Goal: Transaction & Acquisition: Purchase product/service

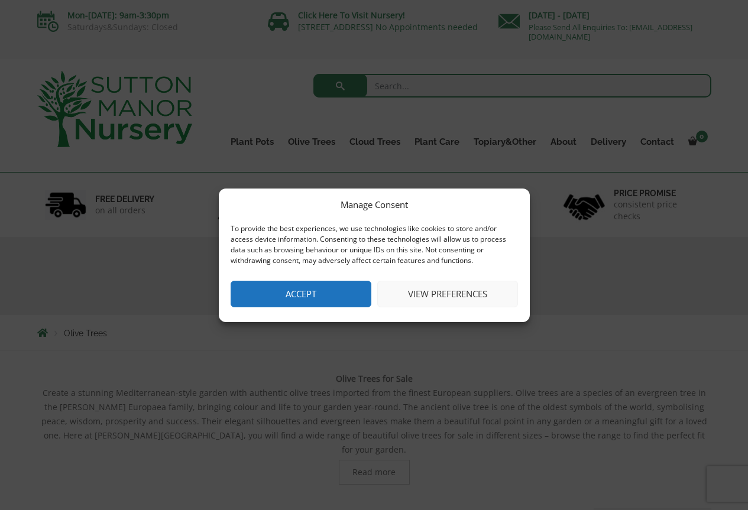
click at [314, 297] on button "Accept" at bounding box center [301, 294] width 141 height 27
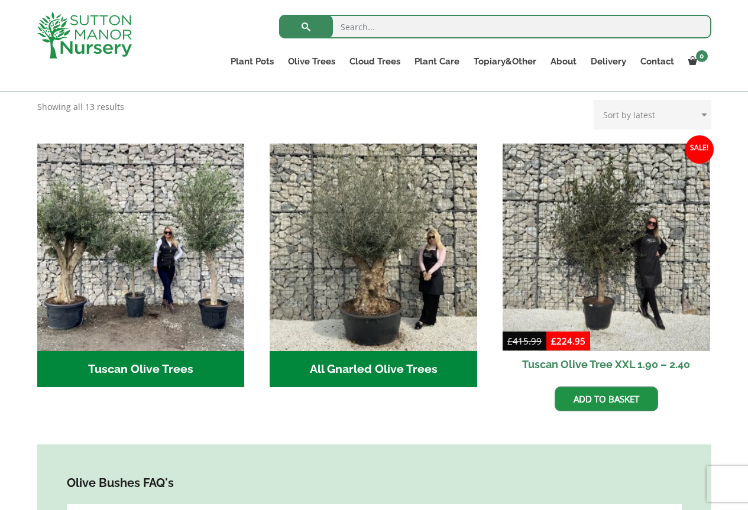
scroll to position [355, 0]
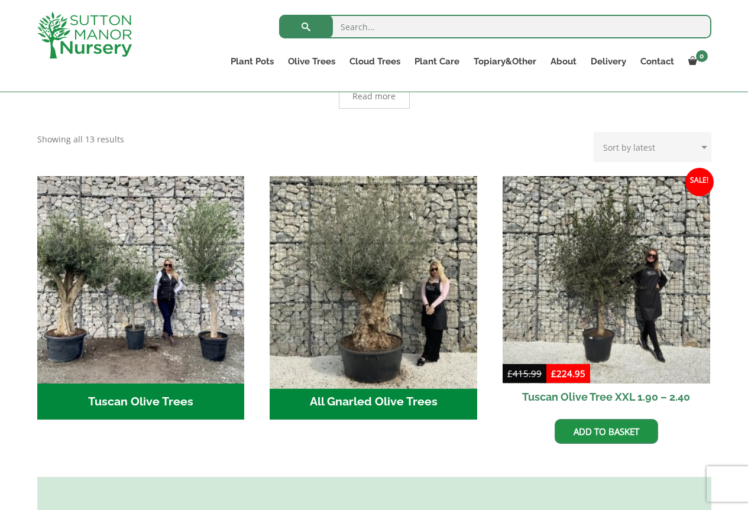
click at [395, 300] on img "Visit product category All Gnarled Olive Trees" at bounding box center [374, 280] width 218 height 218
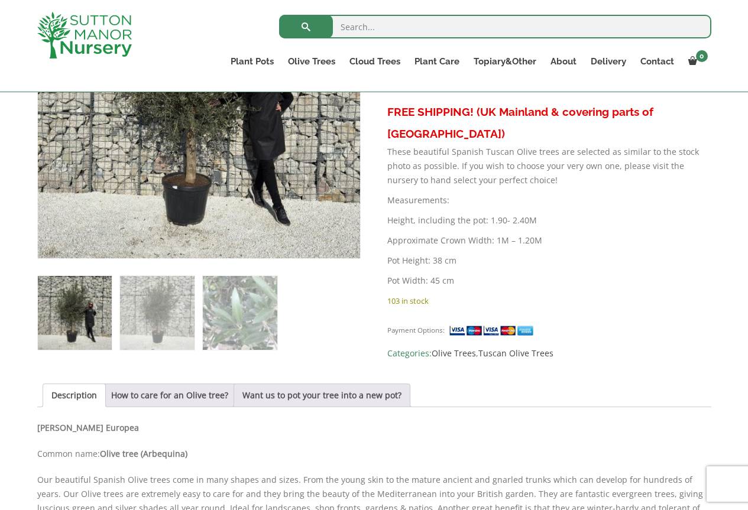
scroll to position [532, 0]
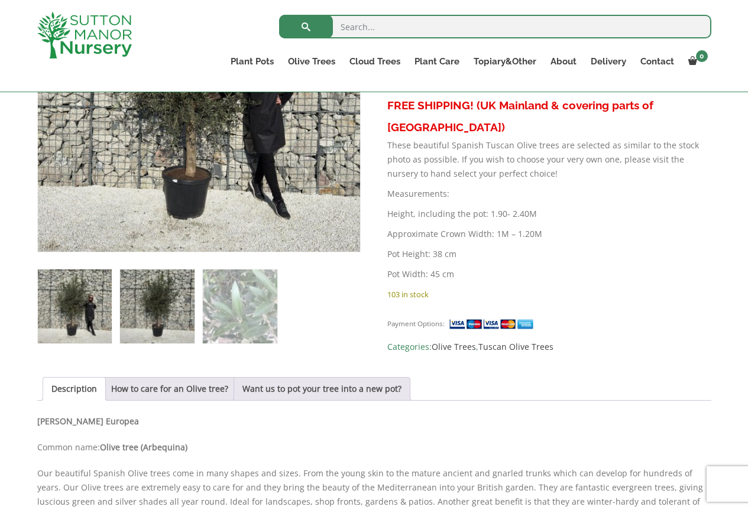
click at [170, 317] on img at bounding box center [157, 307] width 74 height 74
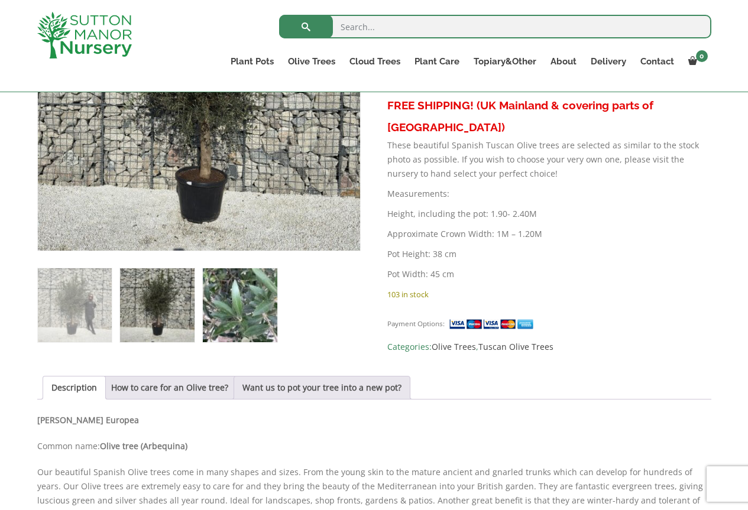
click at [247, 306] on img at bounding box center [240, 305] width 74 height 74
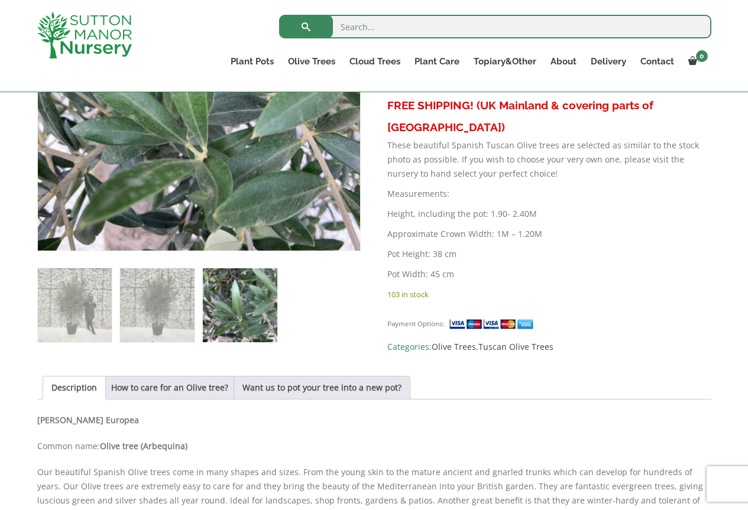
click at [161, 351] on div "Sale! 🔍 Tuscan Olive Tree XXL 1.90 – 2.40 £ 415.99 Original price was: £415.99.…" at bounding box center [374, 367] width 674 height 877
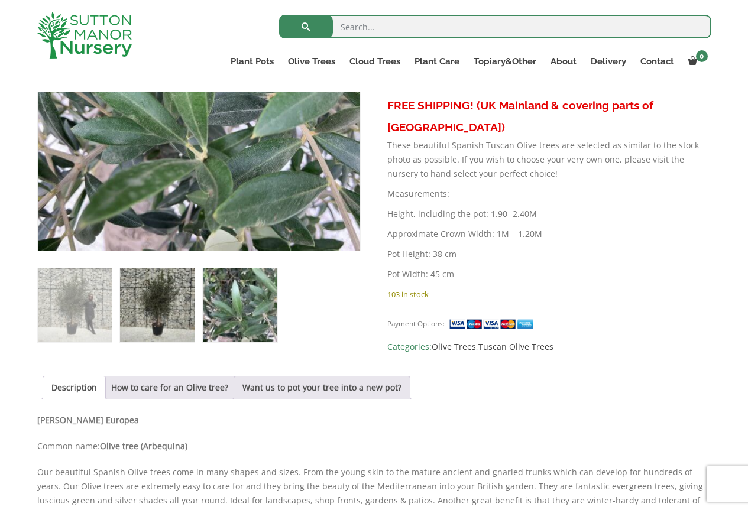
click at [167, 321] on img at bounding box center [157, 305] width 74 height 74
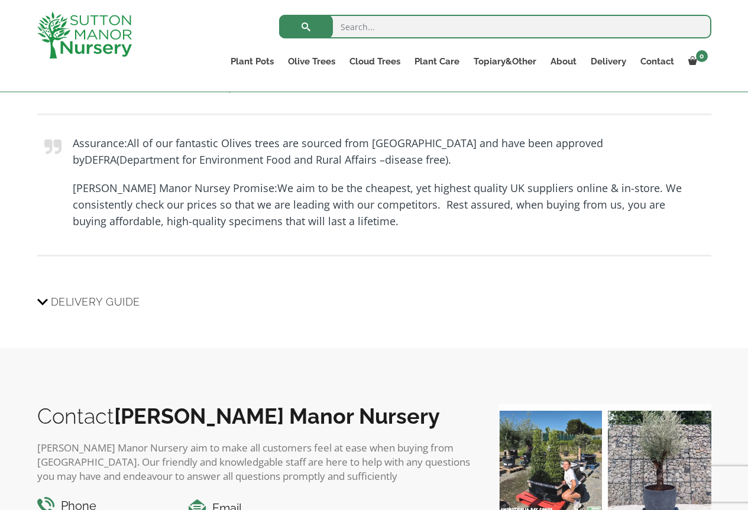
scroll to position [1182, 0]
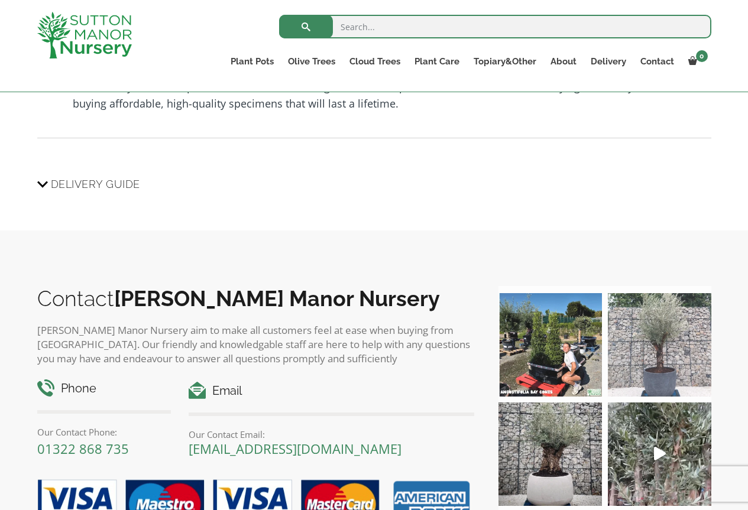
click at [663, 346] on img at bounding box center [659, 344] width 103 height 103
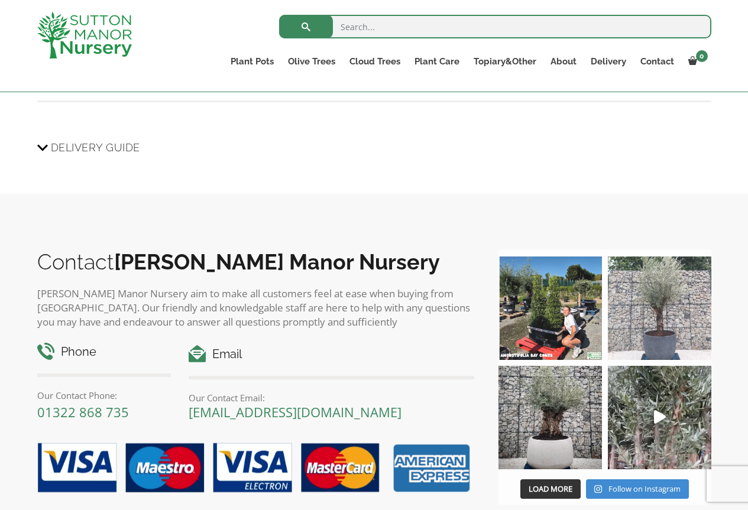
scroll to position [1361, 0]
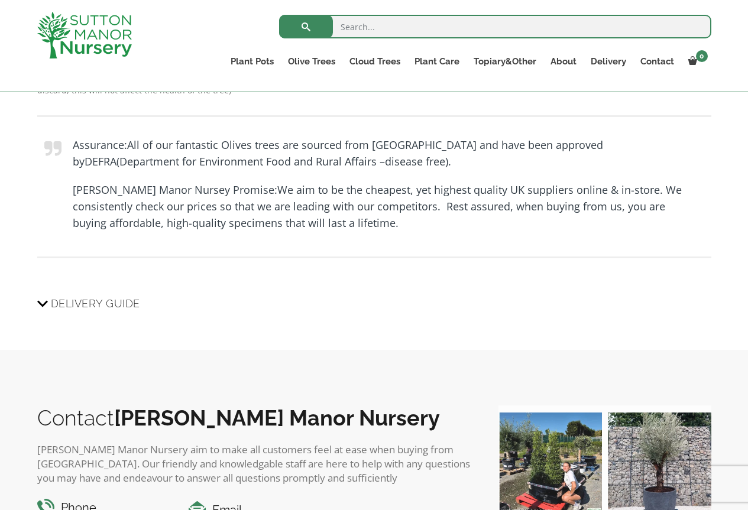
drag, startPoint x: 83, startPoint y: 210, endPoint x: 94, endPoint y: 206, distance: 11.8
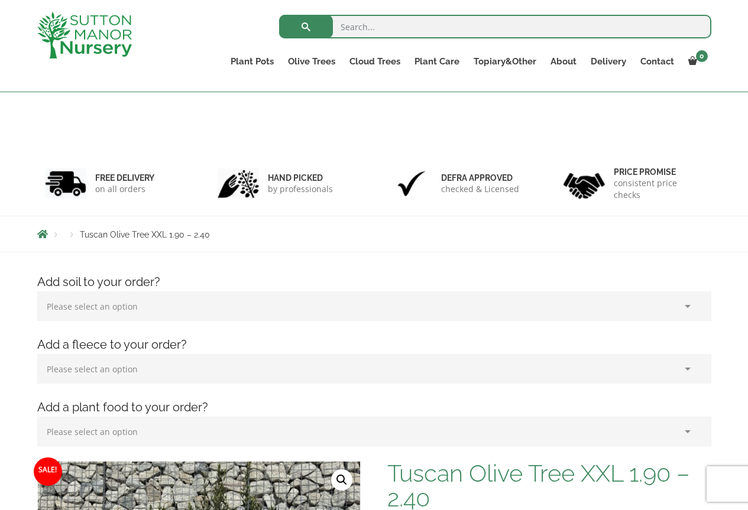
scroll to position [355, 0]
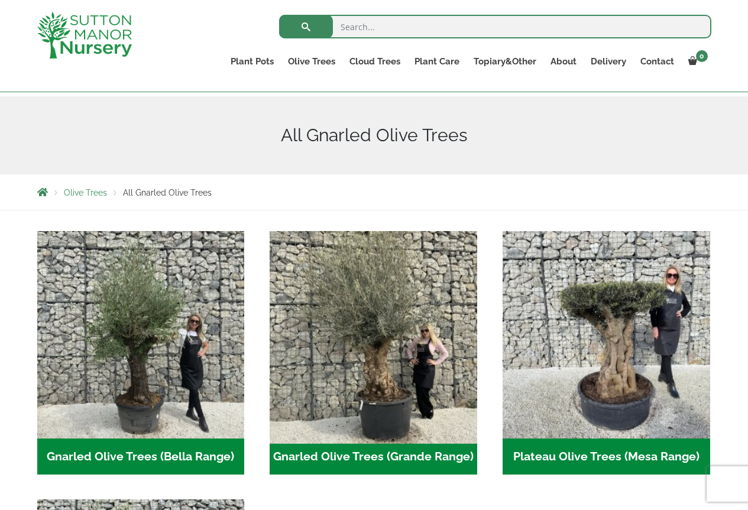
scroll to position [118, 0]
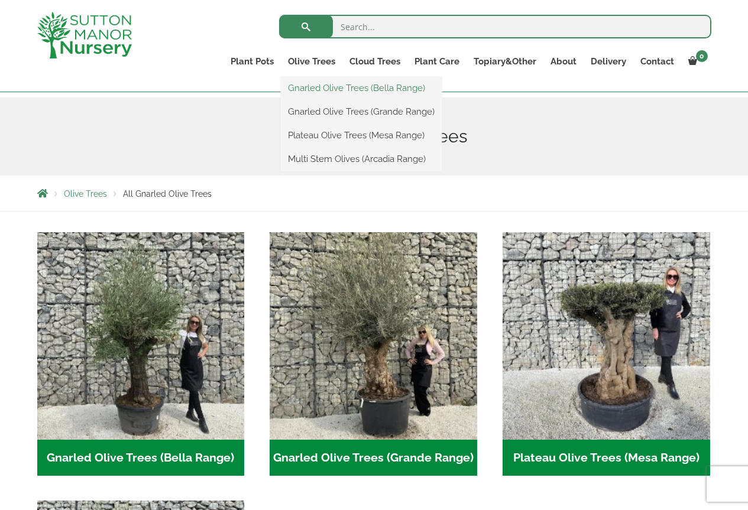
click at [312, 88] on link "Gnarled Olive Trees (Bella Range)" at bounding box center [361, 88] width 161 height 18
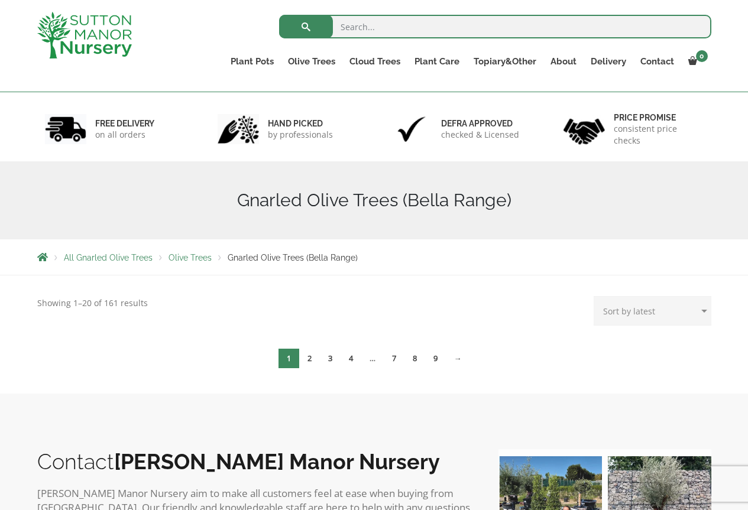
scroll to position [28, 0]
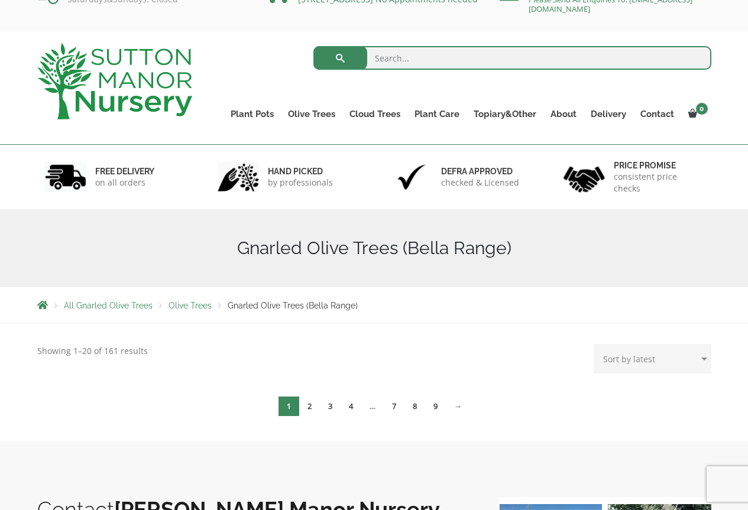
click at [643, 357] on select "Sort by popularity Sort by latest Sort by price: low to high Sort by price: hig…" at bounding box center [653, 359] width 118 height 30
select select "price"
click at [596, 344] on select "Sort by popularity Sort by latest Sort by price: low to high Sort by price: hig…" at bounding box center [653, 359] width 118 height 30
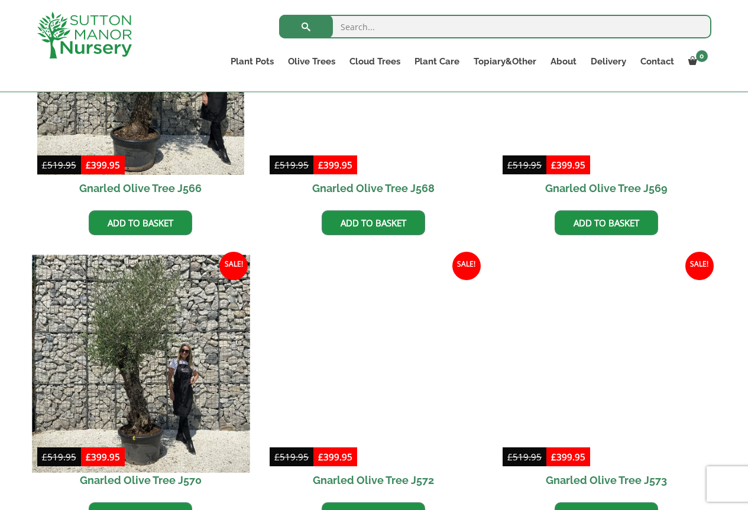
scroll to position [1419, 0]
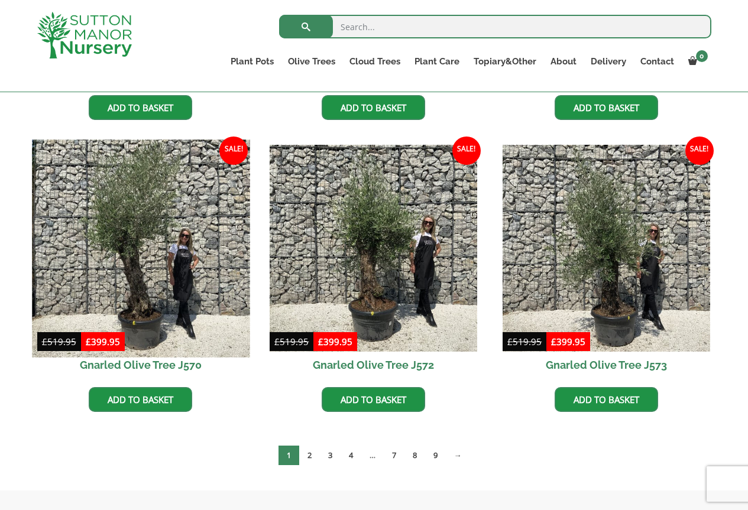
click at [172, 278] on img at bounding box center [141, 249] width 218 height 218
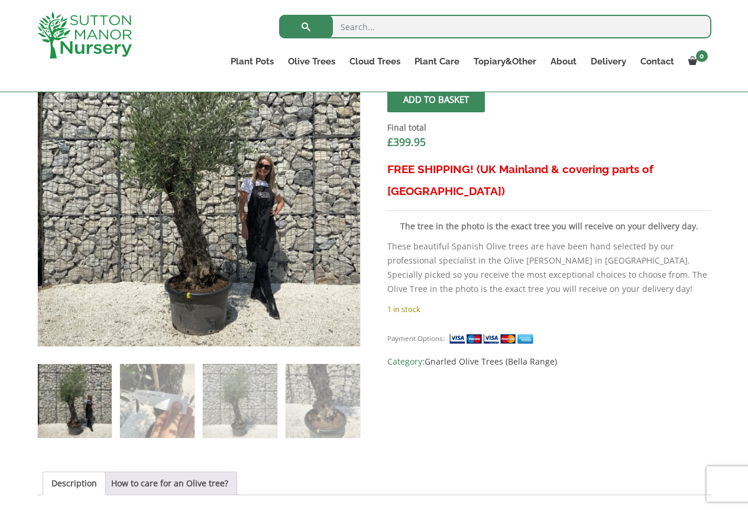
scroll to position [532, 0]
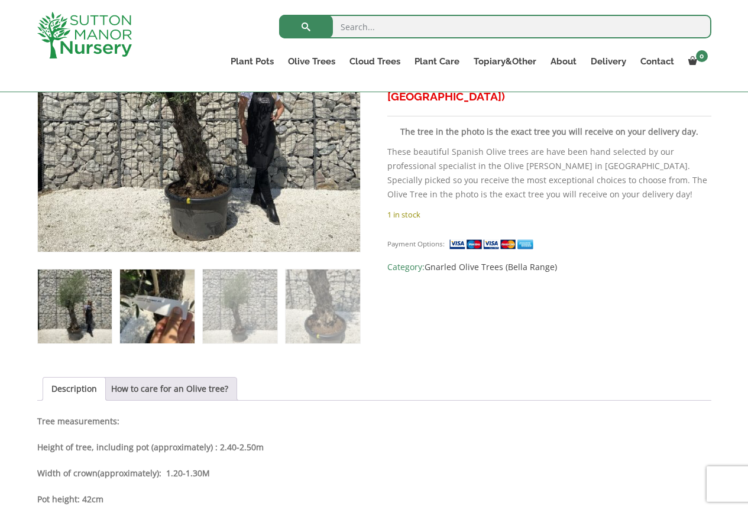
click at [163, 315] on img at bounding box center [157, 307] width 74 height 74
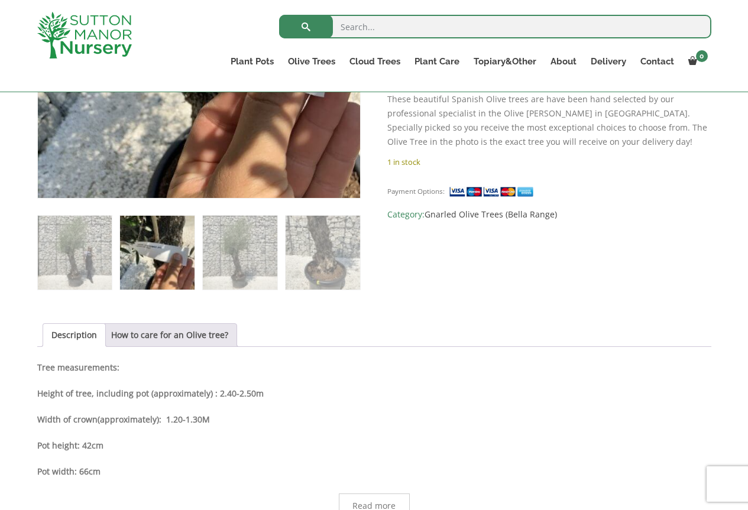
scroll to position [591, 0]
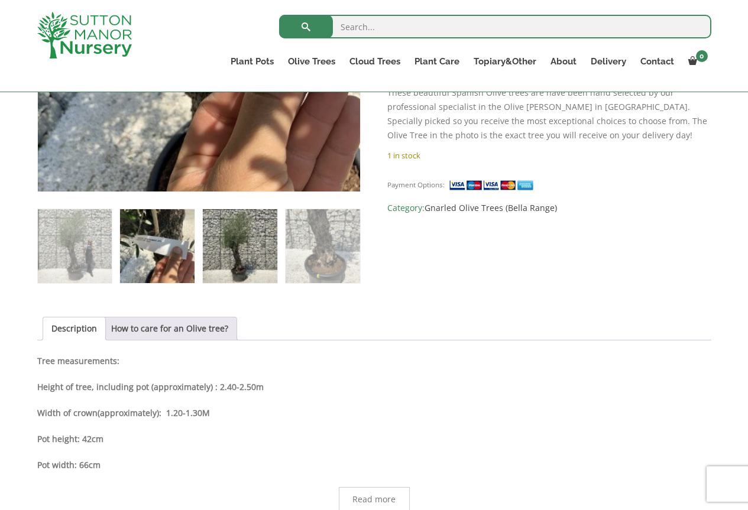
click at [233, 239] on img at bounding box center [240, 246] width 74 height 74
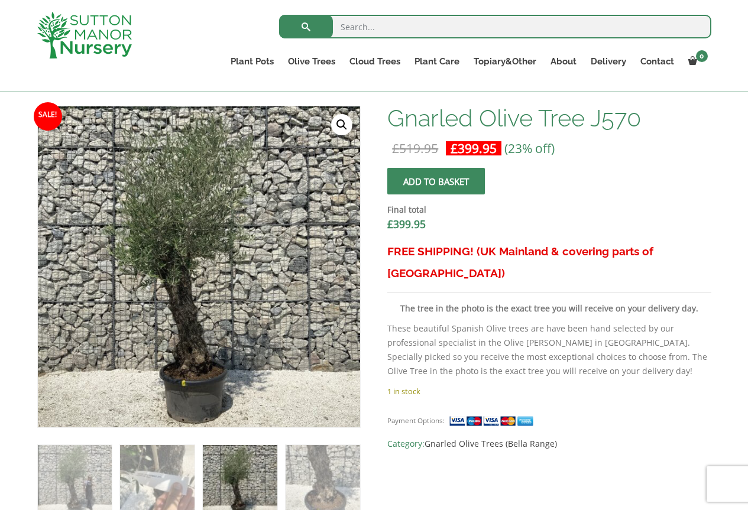
scroll to position [355, 0]
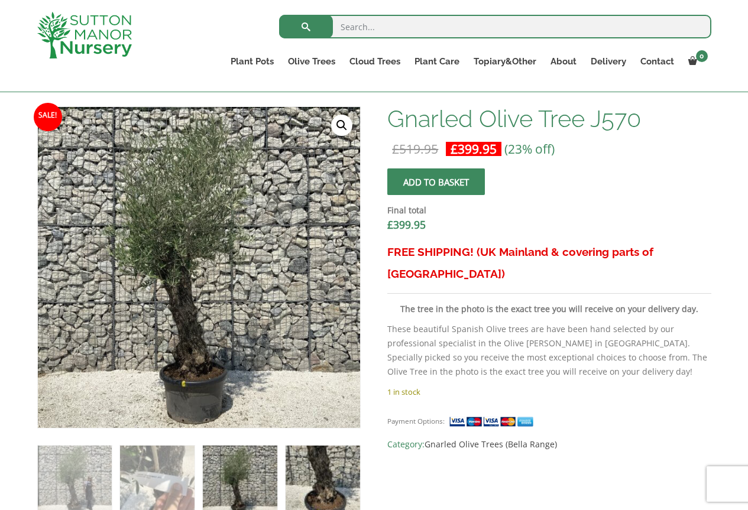
click at [354, 471] on img at bounding box center [323, 483] width 74 height 74
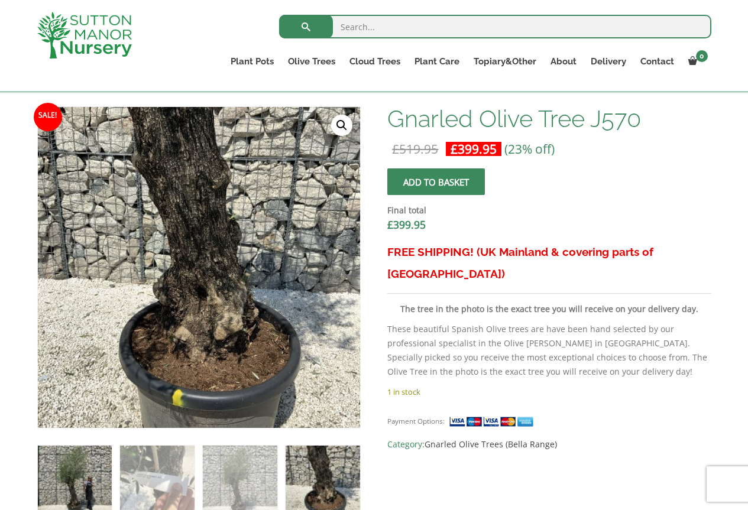
click at [86, 484] on img at bounding box center [75, 483] width 74 height 74
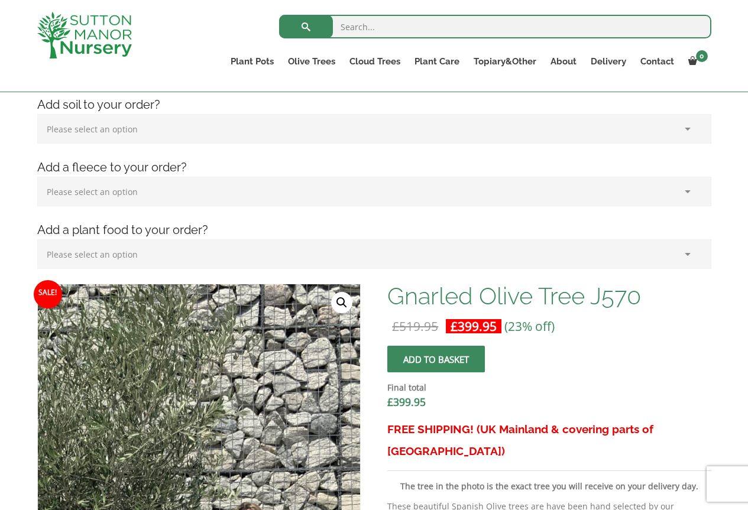
scroll to position [0, 0]
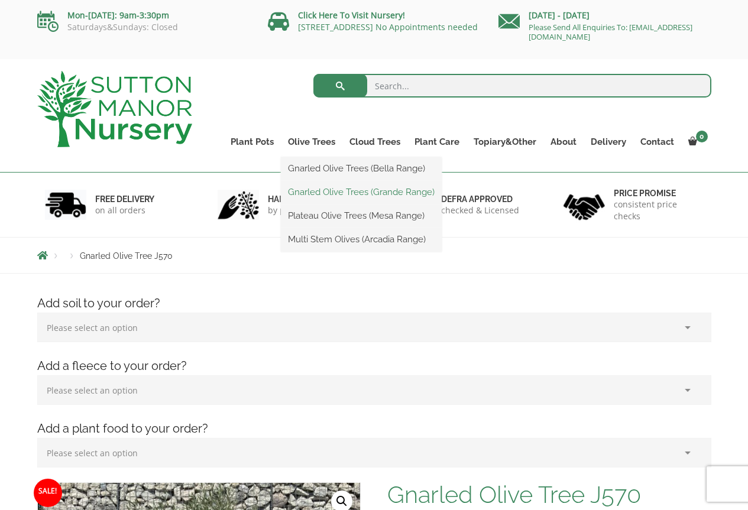
click at [345, 190] on link "Gnarled Olive Trees (Grande Range)" at bounding box center [361, 192] width 161 height 18
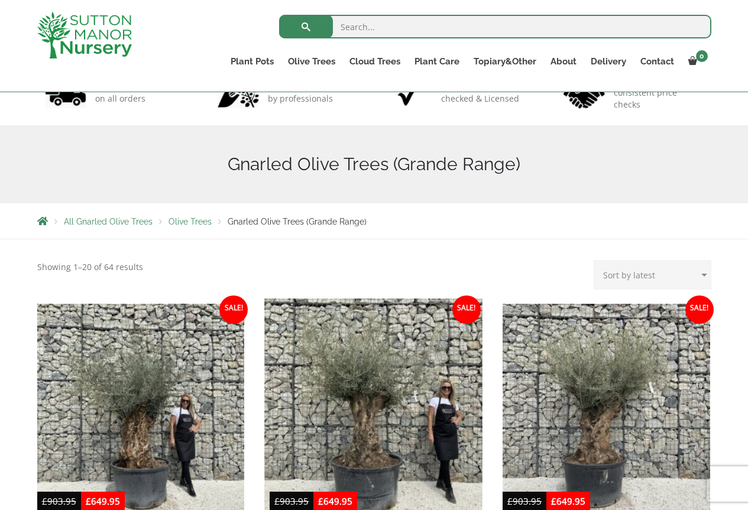
scroll to position [236, 0]
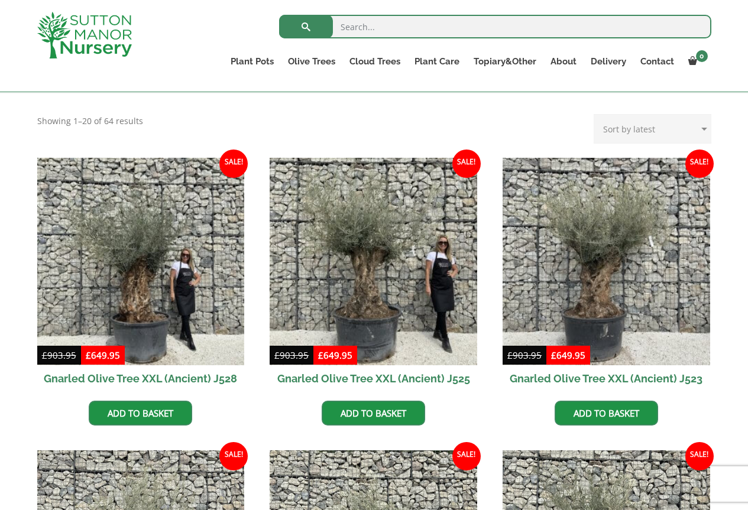
click at [647, 123] on select "Sort by popularity Sort by latest Sort by price: low to high Sort by price: hig…" at bounding box center [653, 129] width 118 height 30
select select "price"
click at [596, 114] on select "Sort by popularity Sort by latest Sort by price: low to high Sort by price: hig…" at bounding box center [653, 129] width 118 height 30
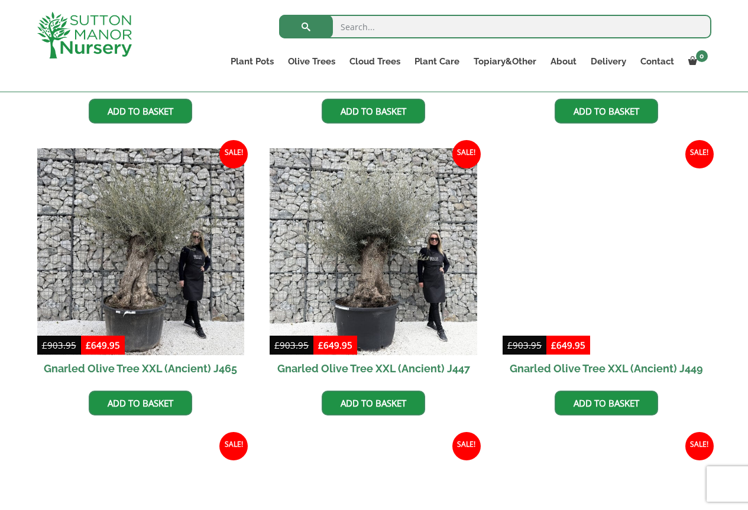
scroll to position [1005, 0]
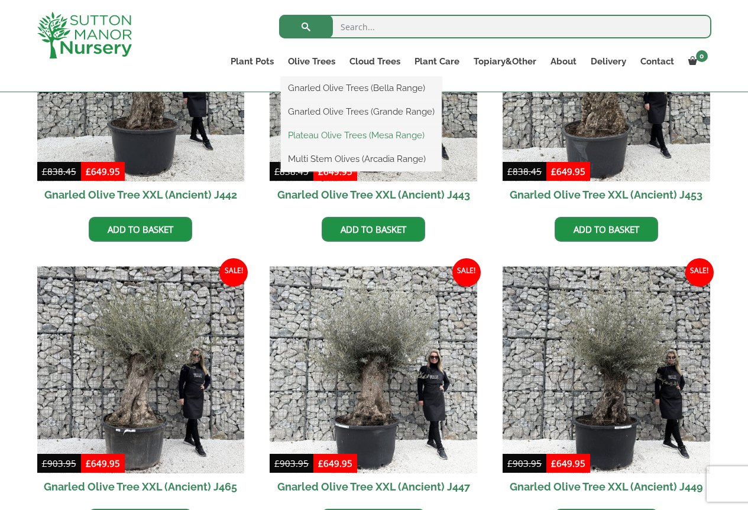
click at [325, 135] on link "Plateau Olive Trees (Mesa Range)" at bounding box center [361, 136] width 161 height 18
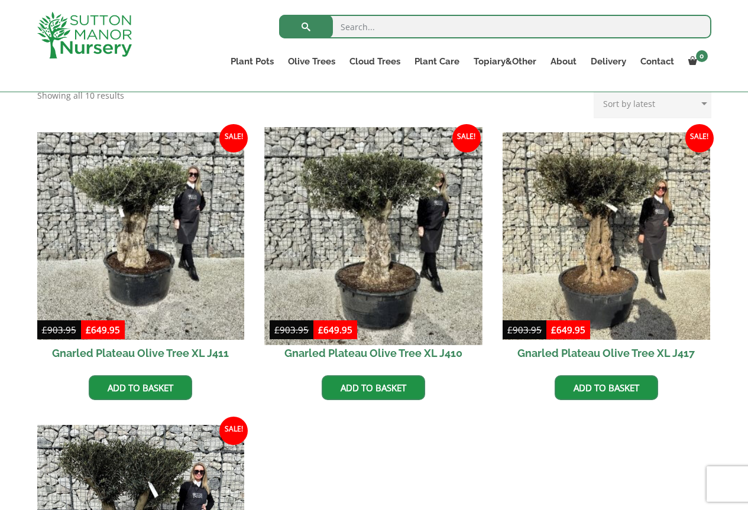
scroll to position [768, 0]
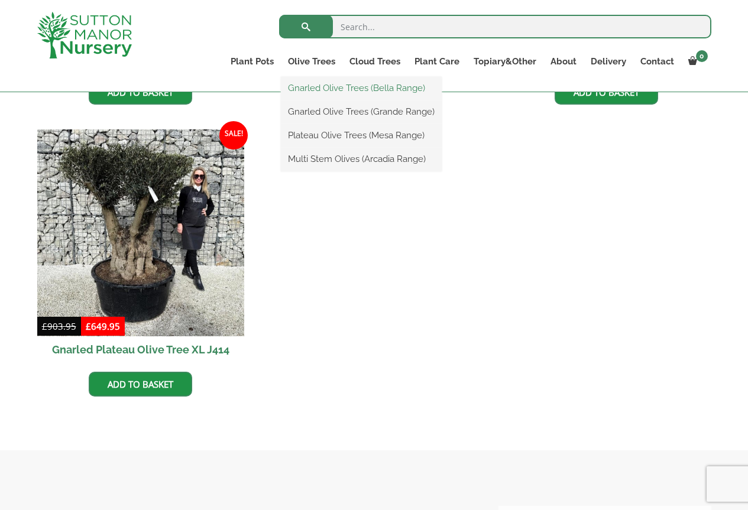
click at [334, 86] on link "Gnarled Olive Trees (Bella Range)" at bounding box center [361, 88] width 161 height 18
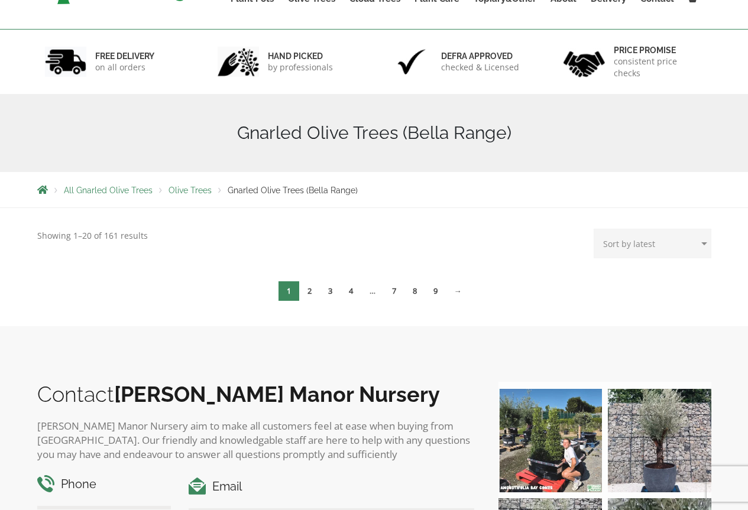
scroll to position [236, 0]
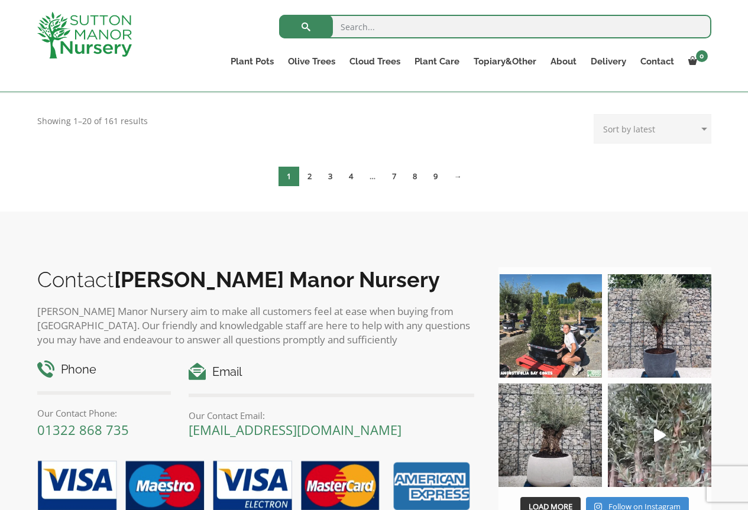
click at [637, 132] on select "Sort by popularity Sort by latest Sort by price: low to high Sort by price: hig…" at bounding box center [653, 129] width 118 height 30
select select "price"
click at [596, 114] on select "Sort by popularity Sort by latest Sort by price: low to high Sort by price: hig…" at bounding box center [653, 129] width 118 height 30
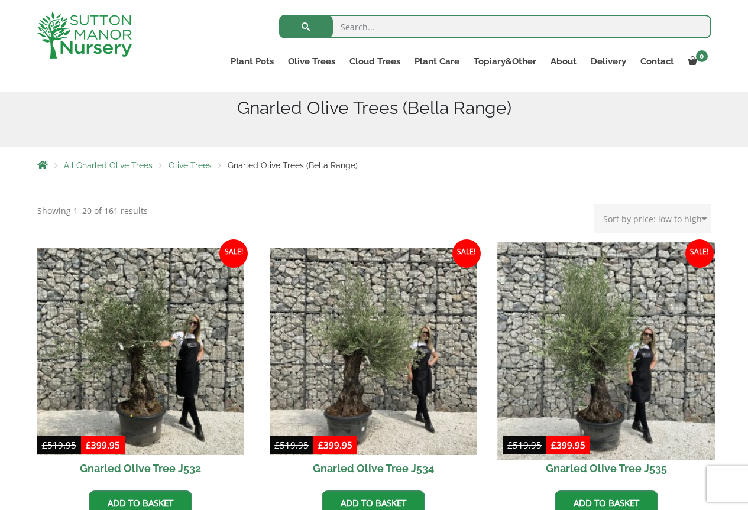
scroll to position [236, 0]
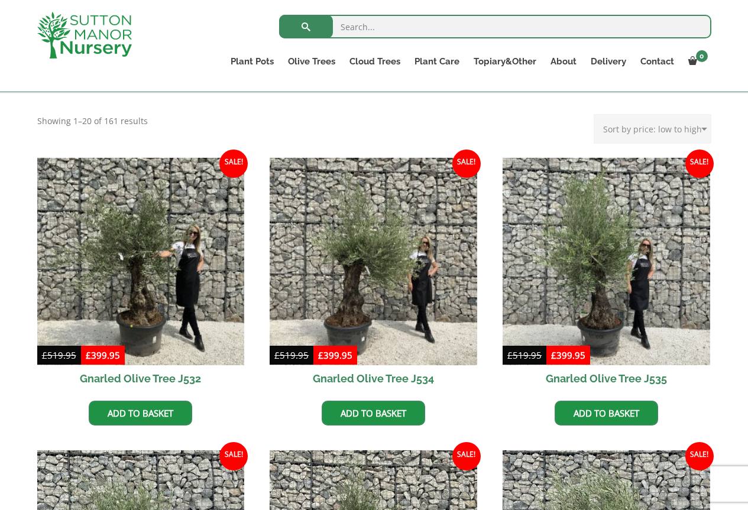
click at [646, 129] on select "Sort by popularity Sort by latest Sort by price: low to high Sort by price: hig…" at bounding box center [653, 129] width 118 height 30
click at [596, 114] on select "Sort by popularity Sort by latest Sort by price: low to high Sort by price: hig…" at bounding box center [653, 129] width 118 height 30
click at [657, 129] on select "Sort by popularity Sort by latest Sort by price: low to high Sort by price: hig…" at bounding box center [653, 129] width 118 height 30
select select "price-desc"
click at [596, 114] on select "Sort by popularity Sort by latest Sort by price: low to high Sort by price: hig…" at bounding box center [653, 129] width 118 height 30
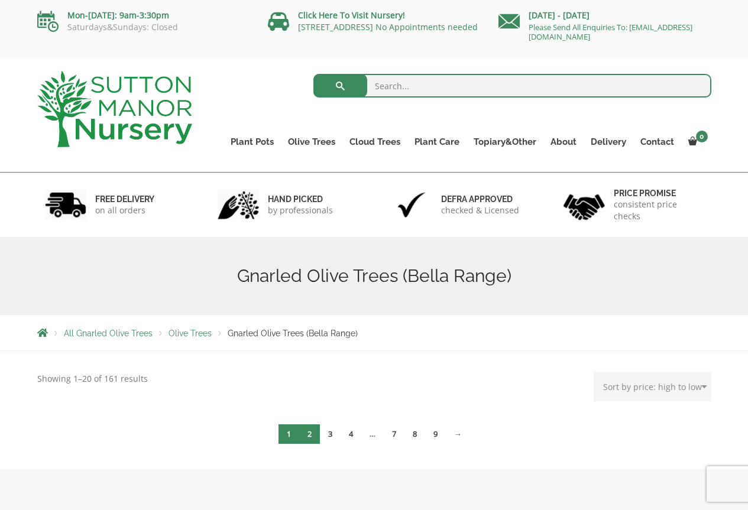
click at [315, 436] on link "2" at bounding box center [309, 434] width 21 height 20
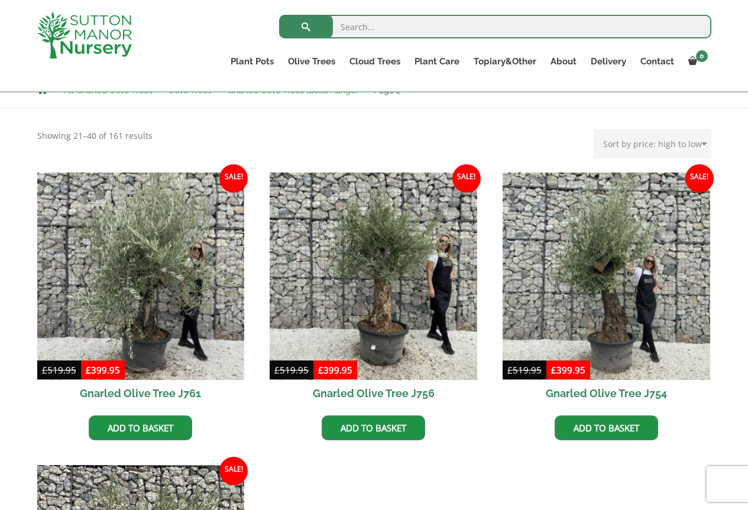
scroll to position [118, 0]
